Goal: Submit feedback/report problem

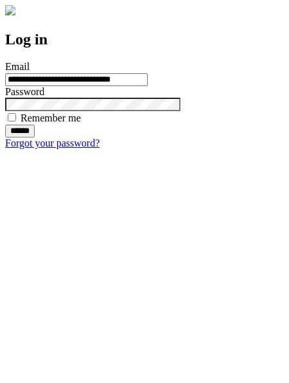
type input "**********"
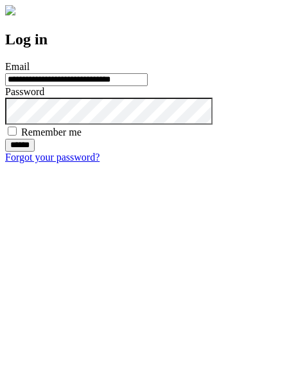
click at [35, 152] on input "******" at bounding box center [20, 145] width 30 height 13
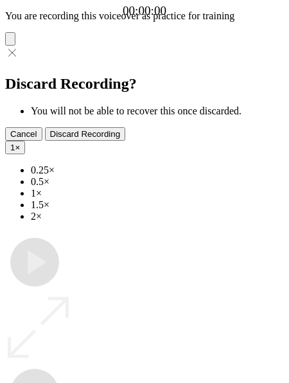
type input "**********"
